Goal: Browse casually: Explore the website without a specific task or goal

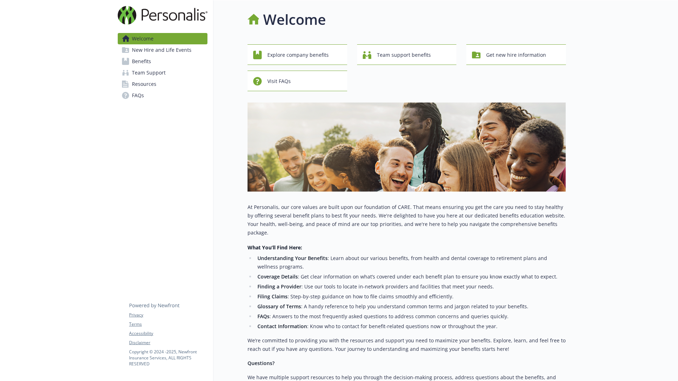
scroll to position [118, 0]
